Goal: Book appointment/travel/reservation

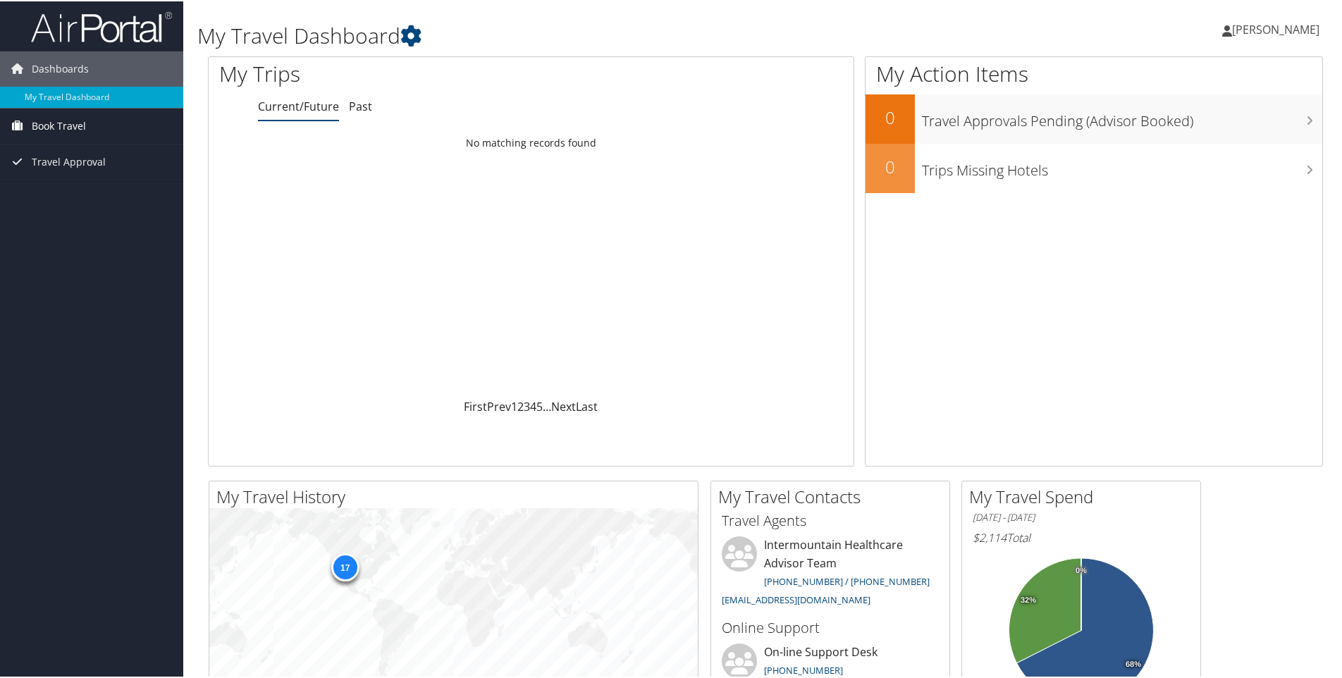
click at [52, 122] on span "Book Travel" at bounding box center [59, 124] width 54 height 35
click at [93, 175] on link "Book/Manage Online Trips" at bounding box center [91, 174] width 183 height 21
